Goal: Transaction & Acquisition: Purchase product/service

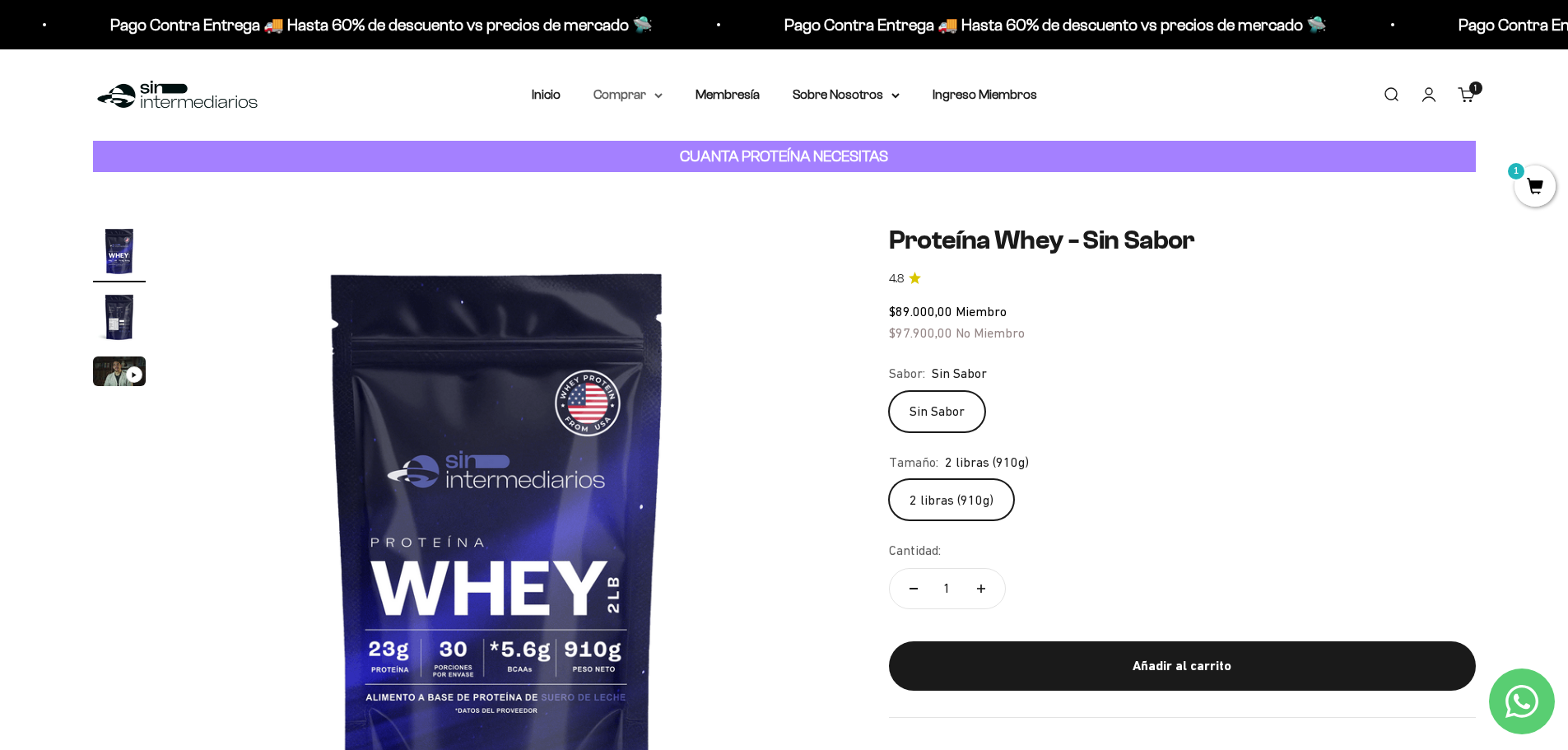
click at [663, 91] on summary "Comprar" at bounding box center [628, 94] width 69 height 21
click at [730, 146] on summary "Proteínas" at bounding box center [671, 147] width 136 height 21
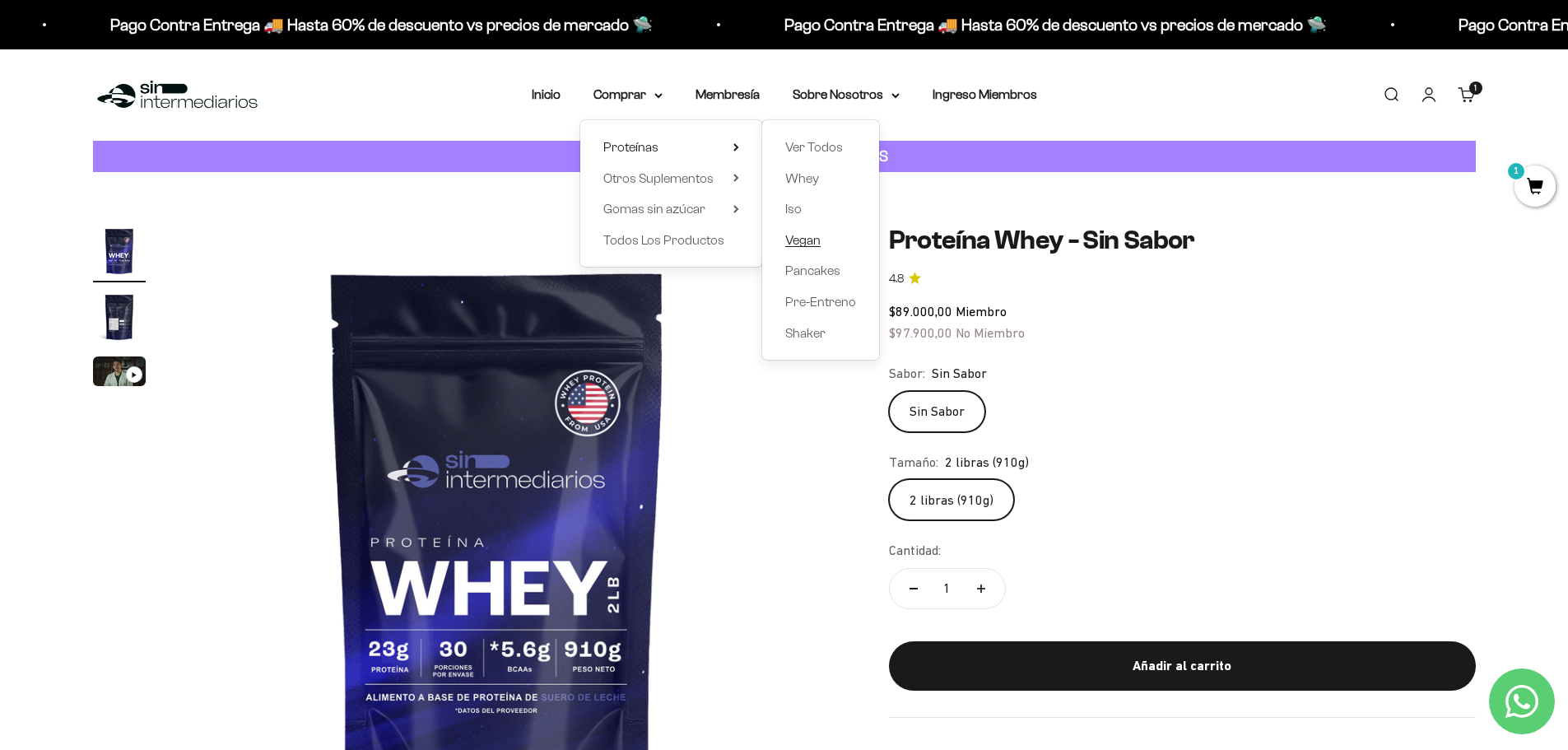
click at [799, 238] on span "Vegan" at bounding box center [802, 240] width 36 height 14
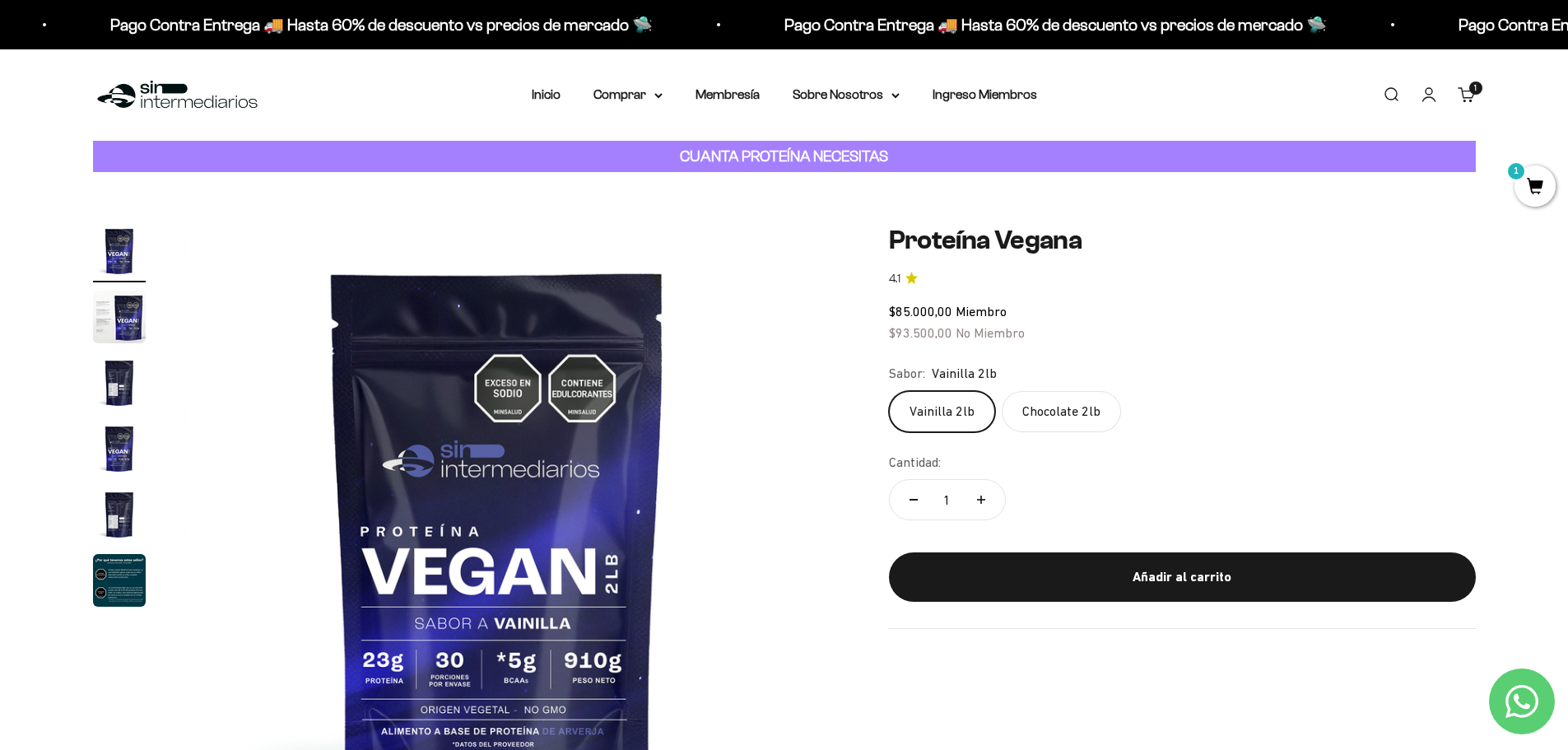
scroll to position [164, 0]
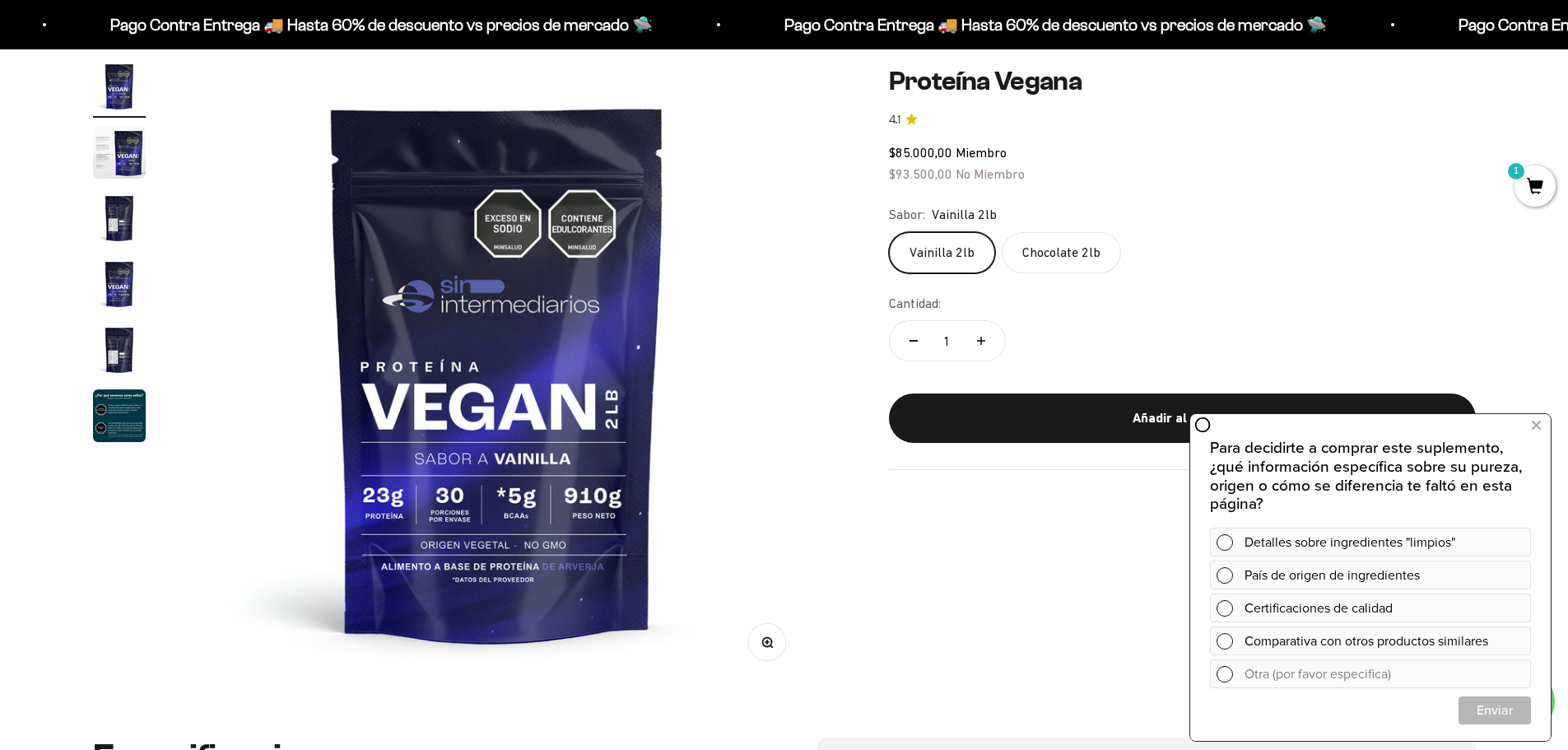
click at [116, 208] on img "Ir al artículo 3" at bounding box center [118, 218] width 52 height 52
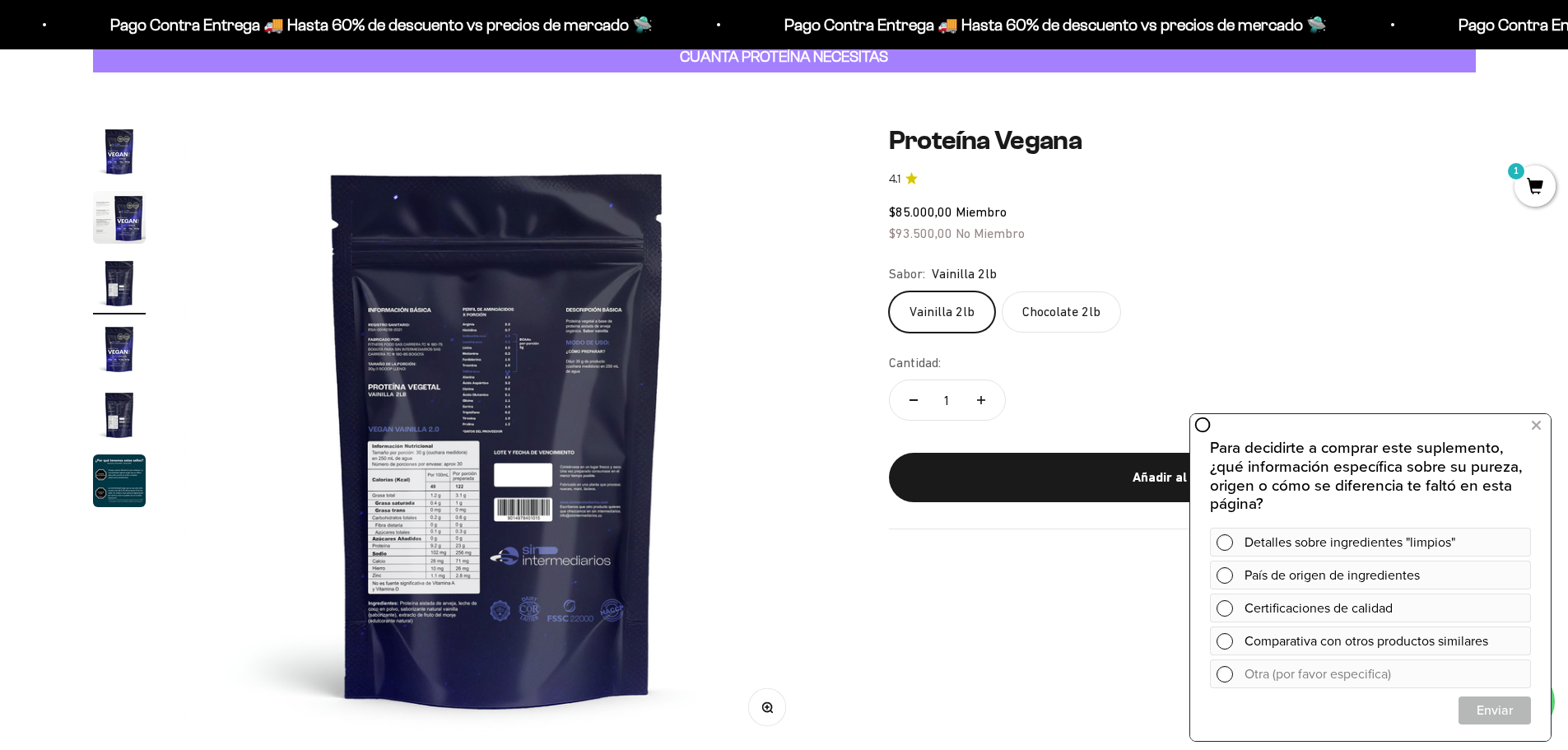
scroll to position [0, 0]
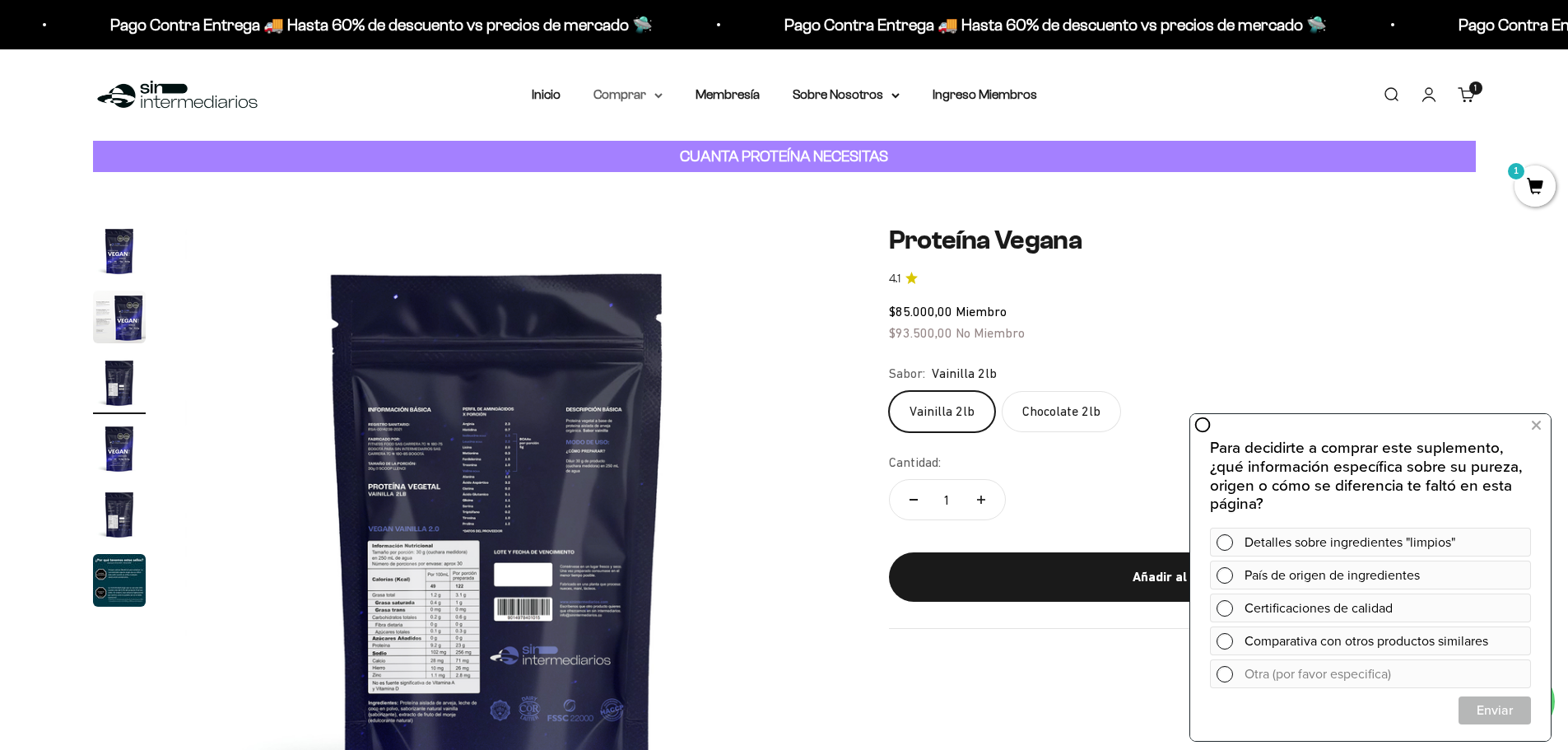
click at [637, 94] on summary "Comprar" at bounding box center [628, 94] width 69 height 21
click at [692, 142] on summary "Proteínas" at bounding box center [671, 147] width 136 height 21
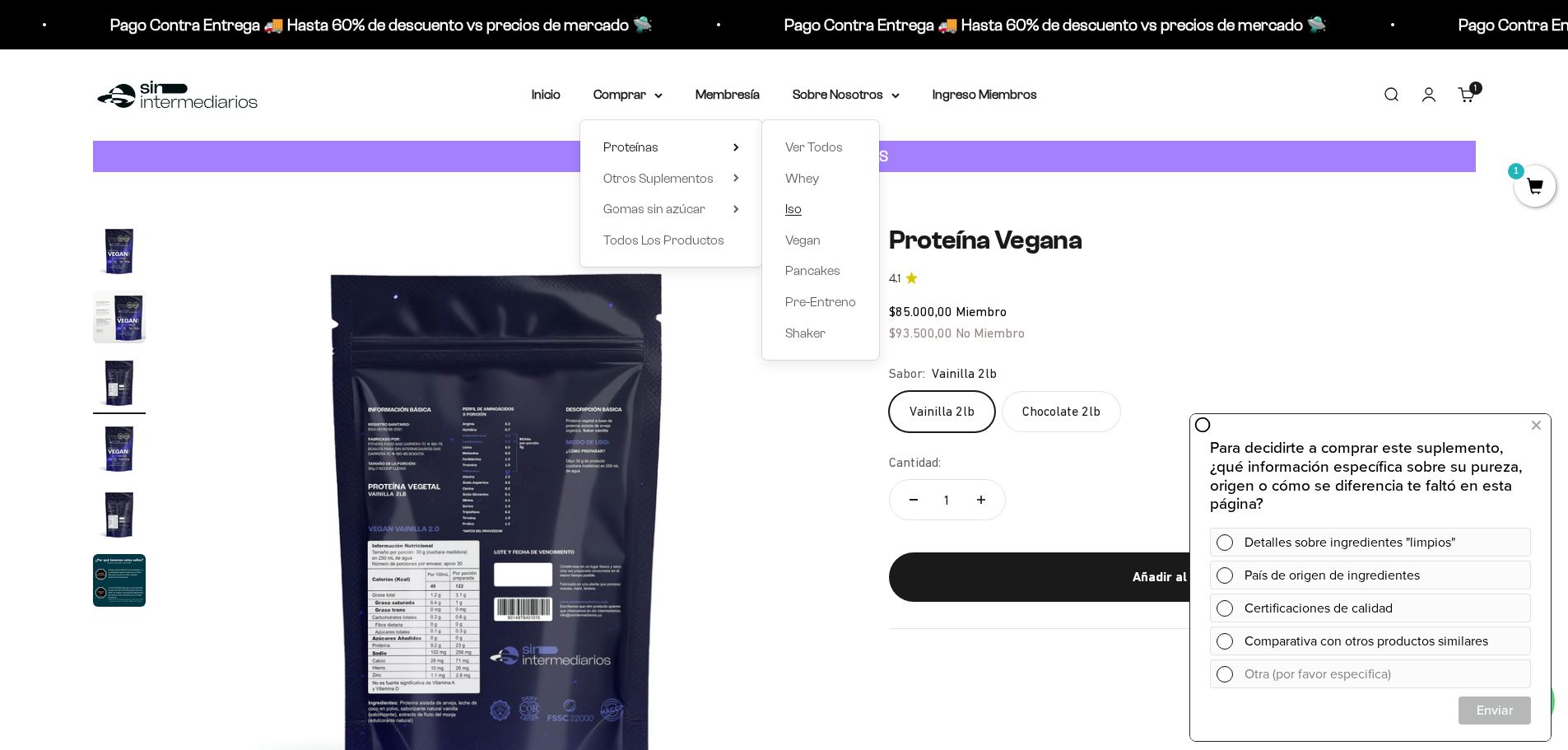
click at [799, 209] on span "Iso" at bounding box center [793, 208] width 17 height 14
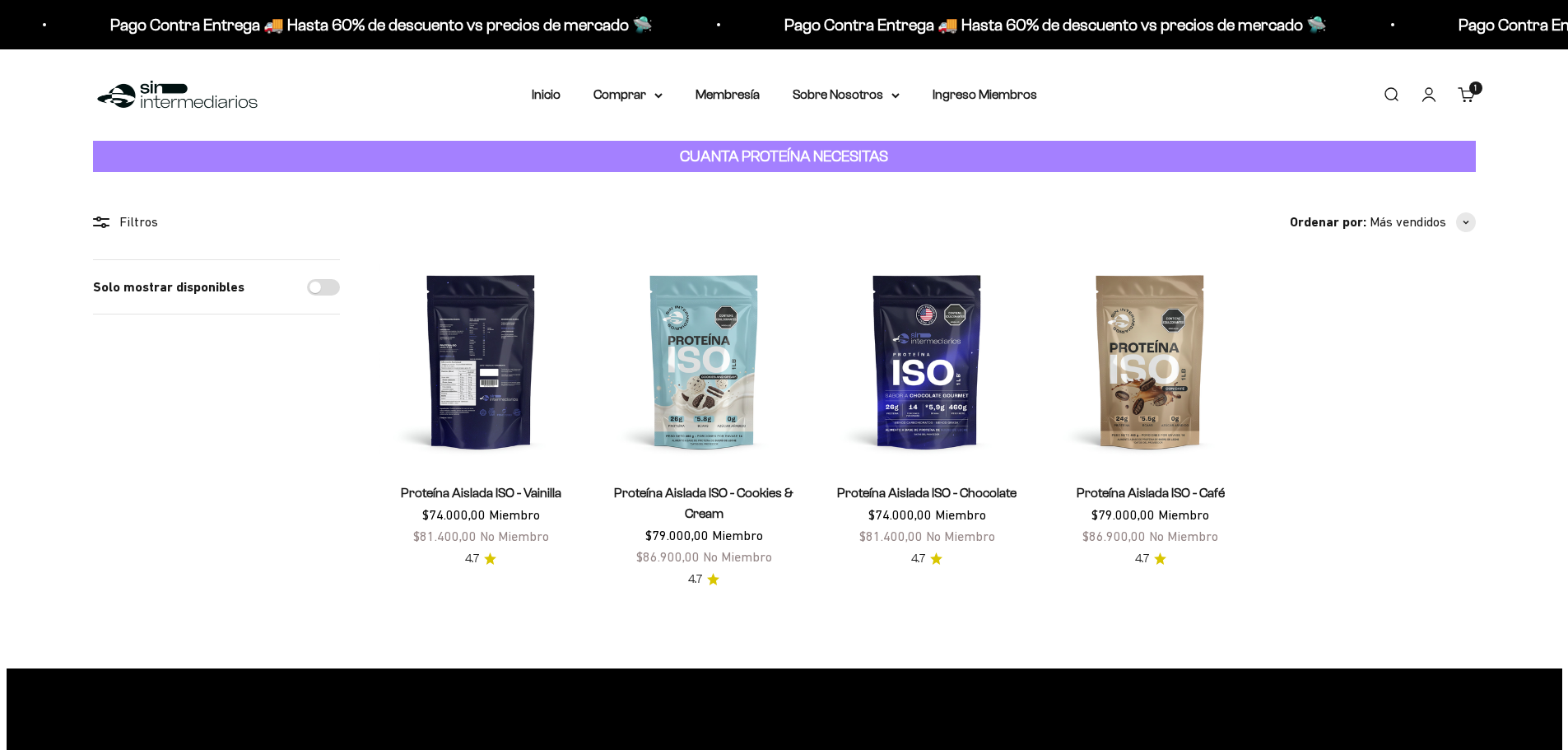
click at [527, 376] on img at bounding box center [480, 360] width 203 height 203
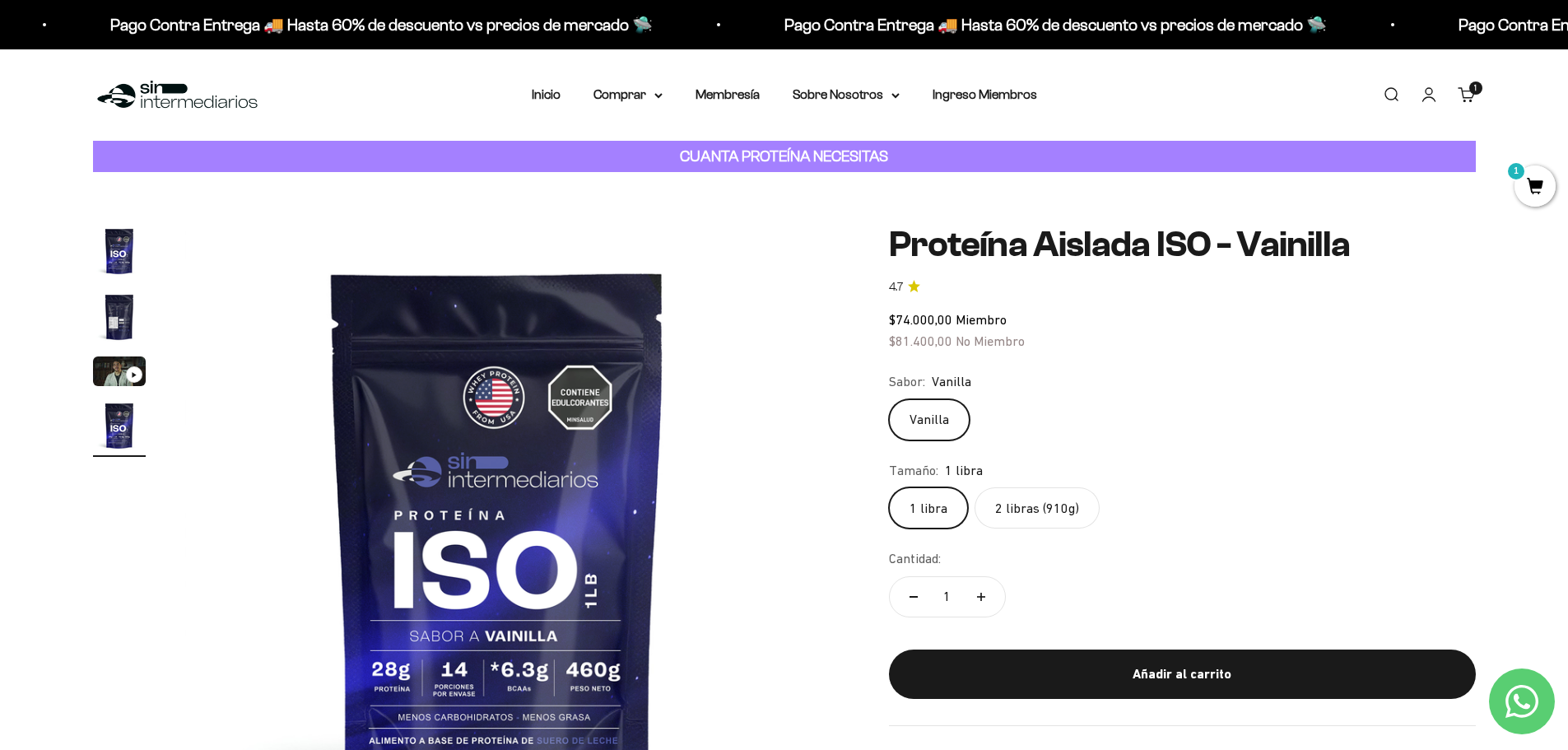
click at [116, 317] on img "Ir al artículo 2" at bounding box center [118, 317] width 52 height 52
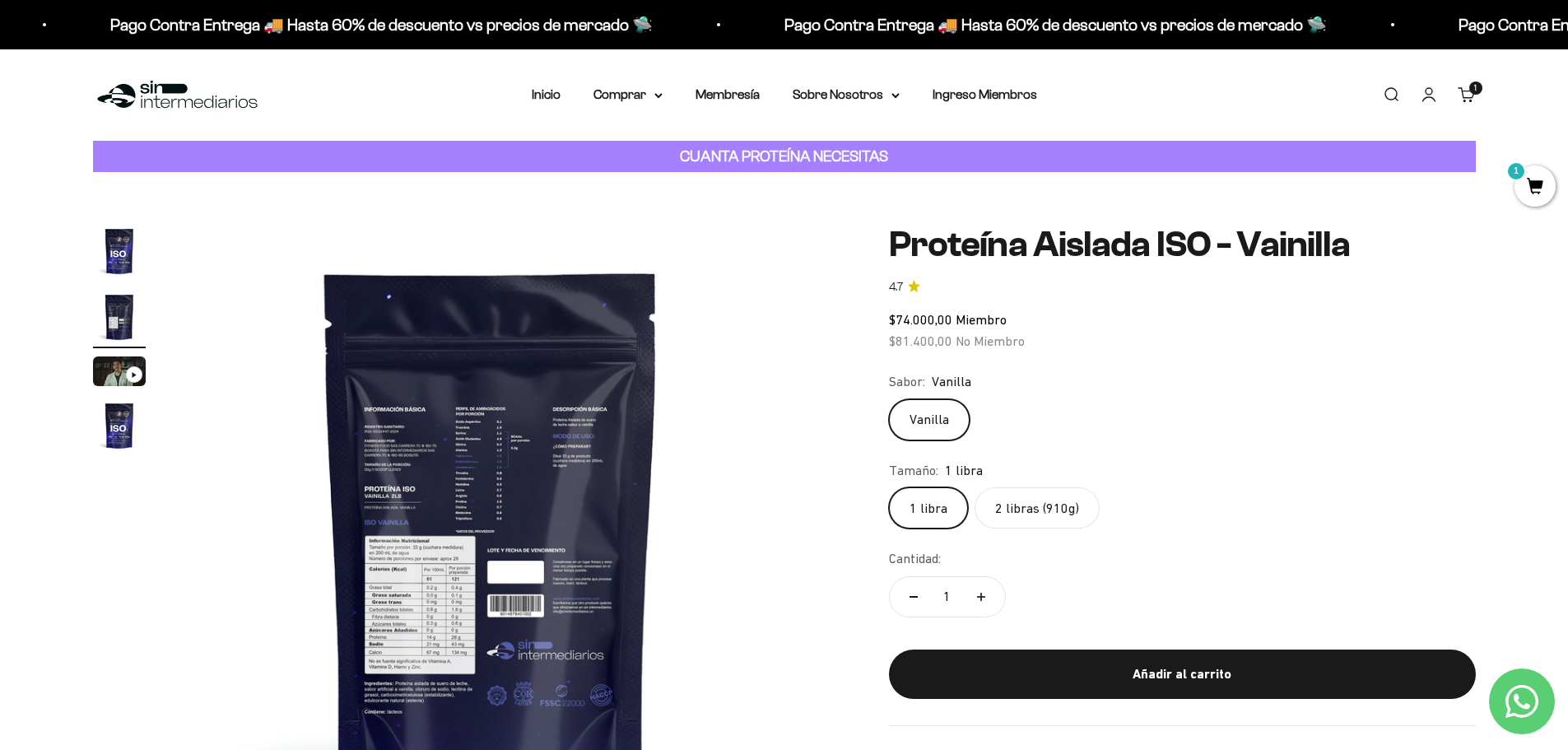
scroll to position [0, 644]
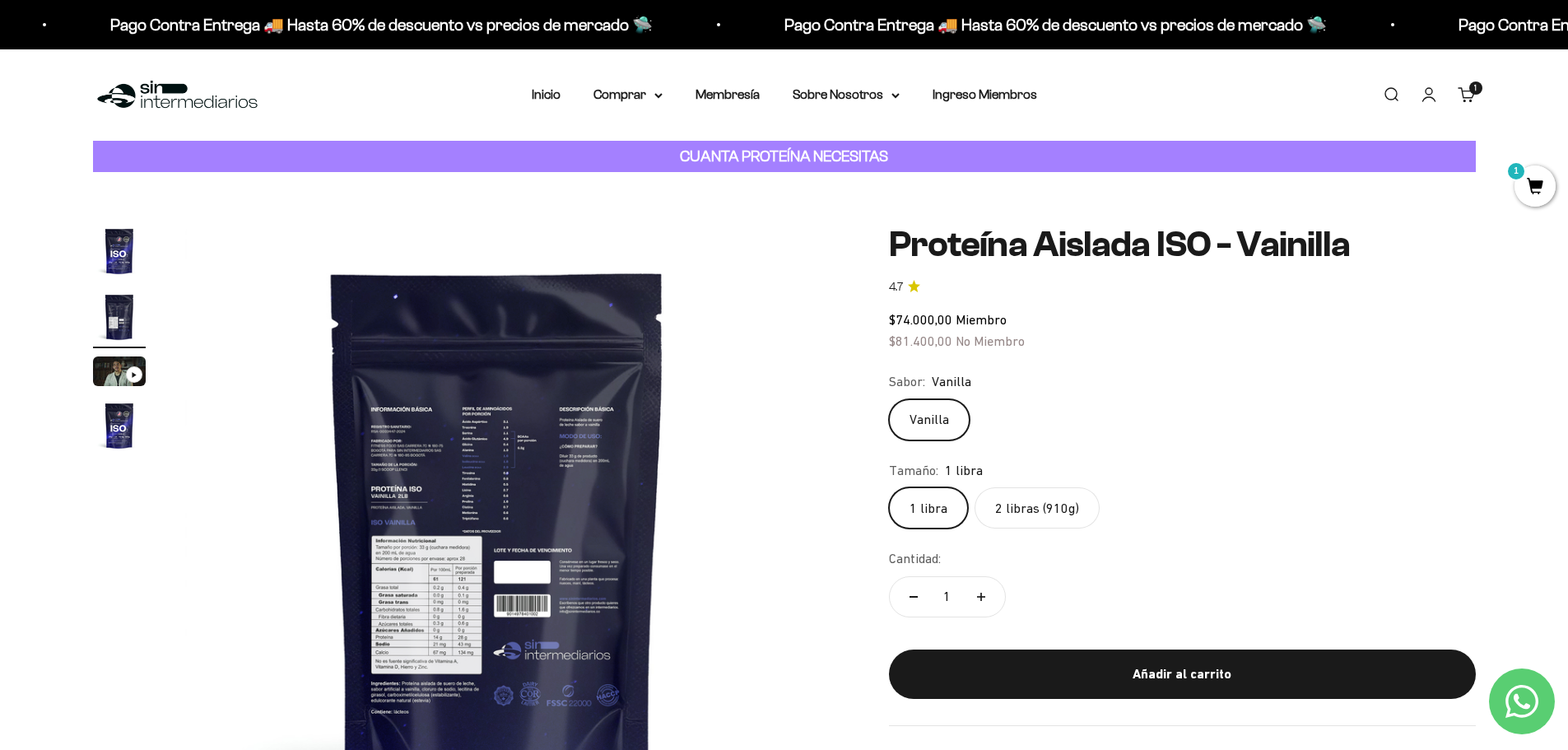
click at [465, 583] on img at bounding box center [498, 537] width 625 height 625
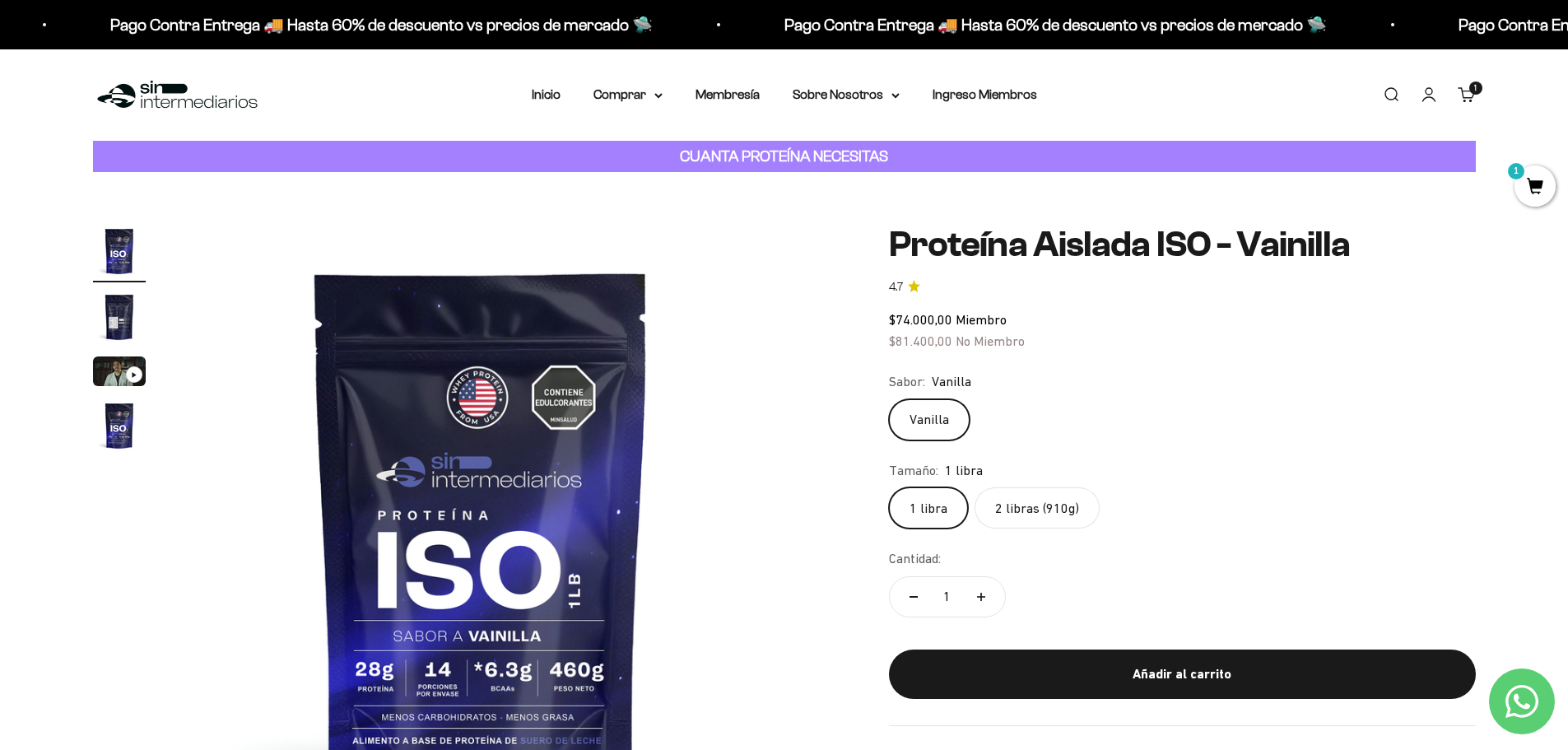
scroll to position [0, 0]
